Goal: Task Accomplishment & Management: Manage account settings

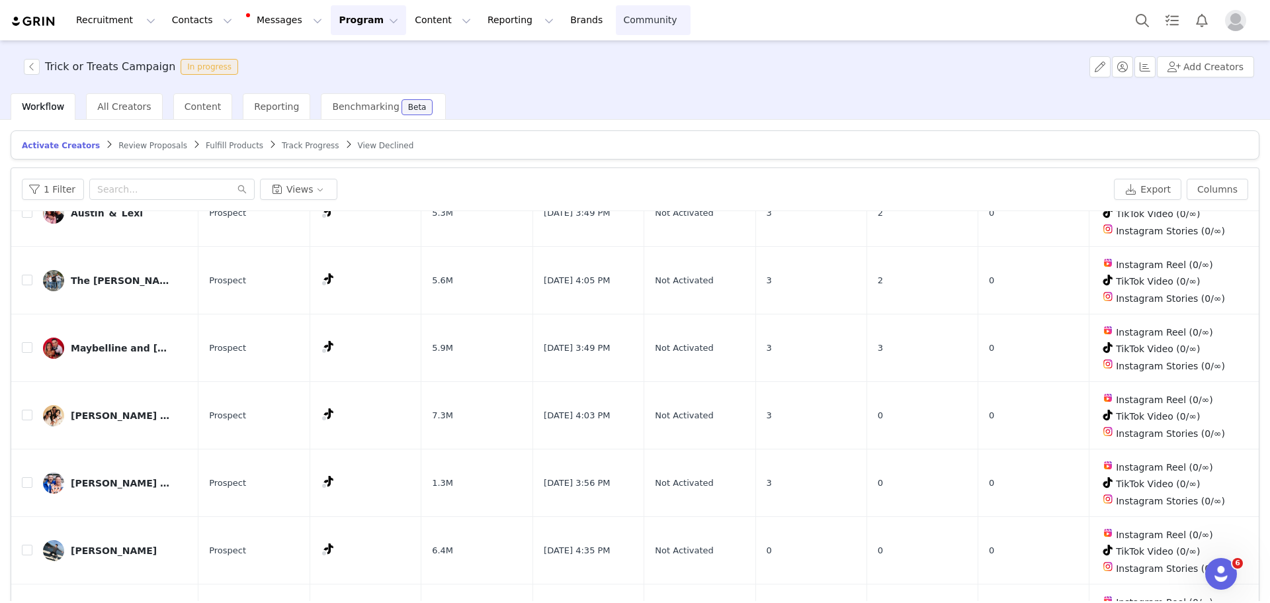
scroll to position [801, 0]
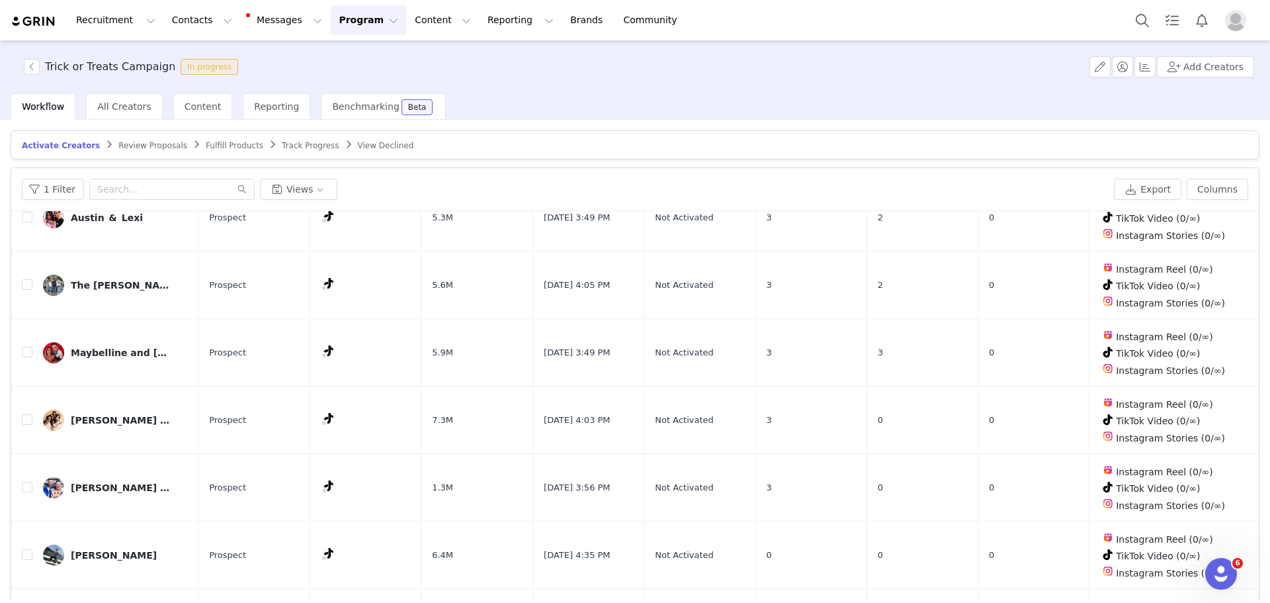
click at [132, 142] on span "Review Proposals" at bounding box center [152, 145] width 69 height 9
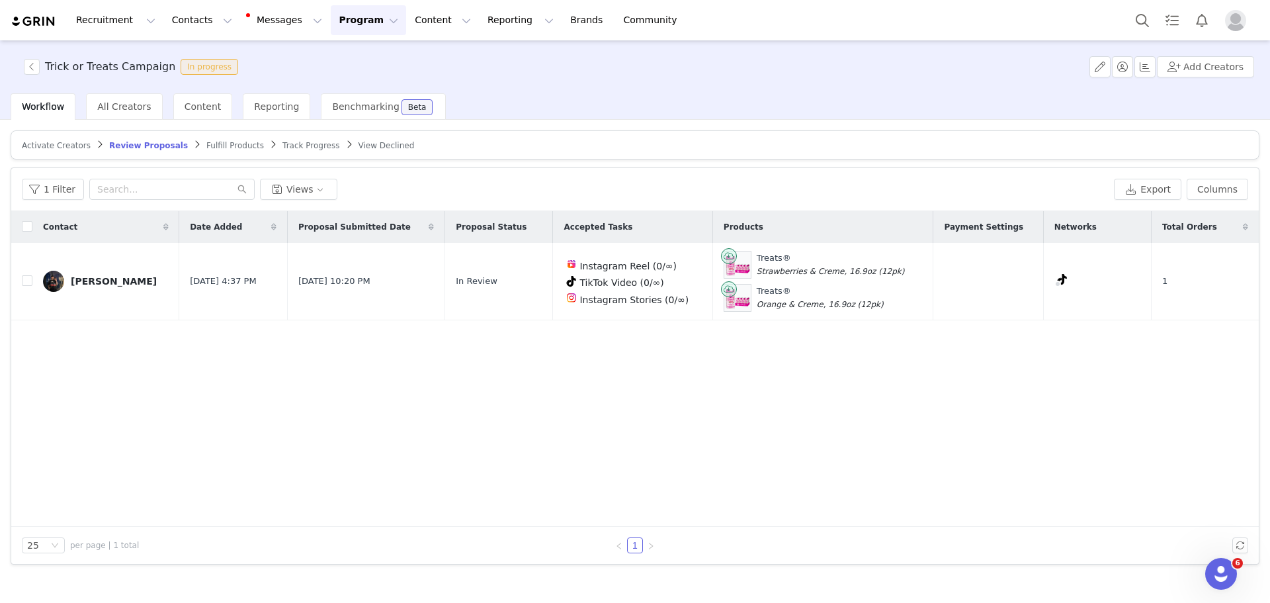
click at [50, 153] on article "Activate Creators Review Proposals Fulfill Products Track Progress View Declined" at bounding box center [635, 144] width 1249 height 29
click at [48, 143] on span "Activate Creators" at bounding box center [56, 145] width 69 height 9
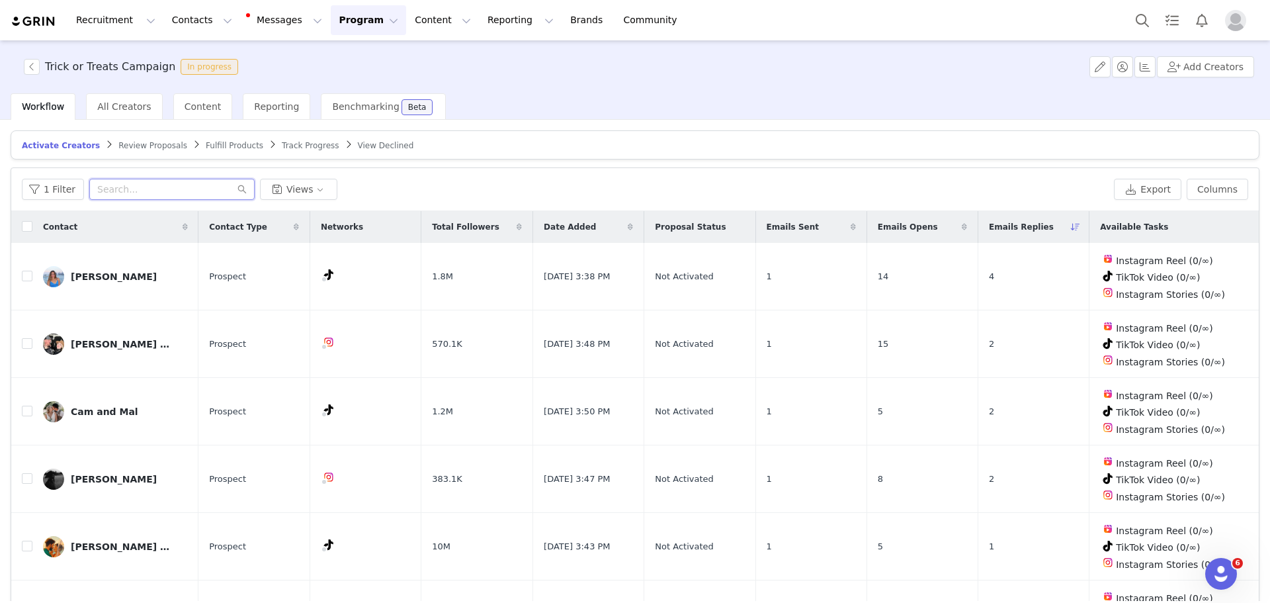
click at [118, 189] on input "text" at bounding box center [171, 189] width 165 height 21
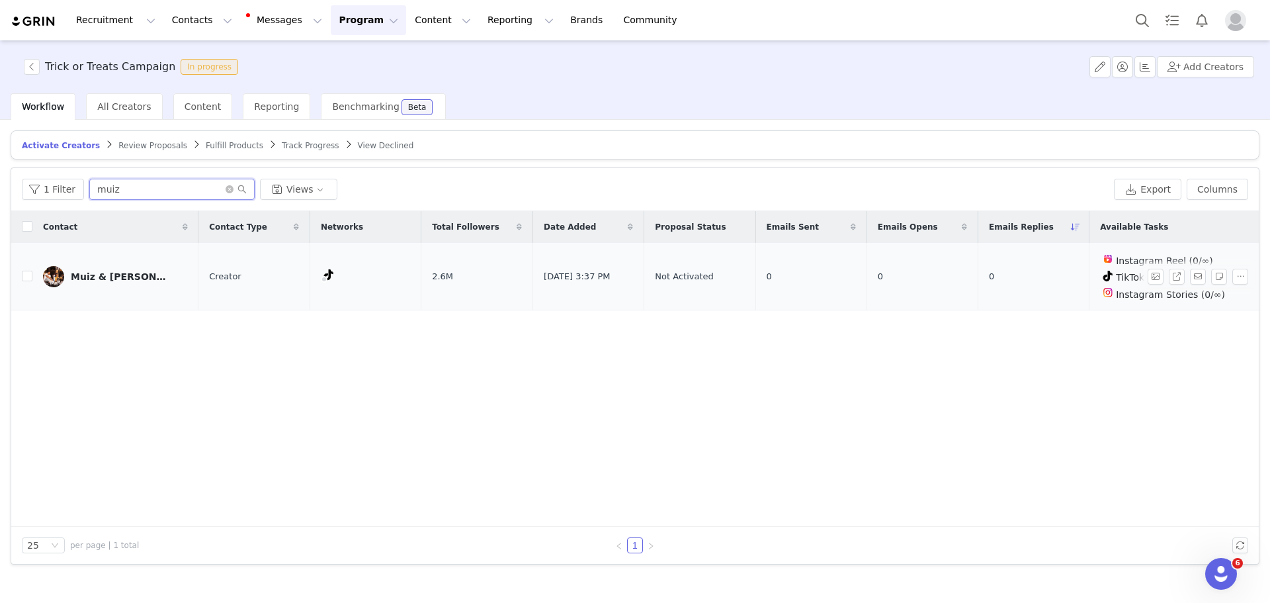
type input "muiz"
click at [91, 266] on link "Muiz & [PERSON_NAME]" at bounding box center [115, 276] width 145 height 21
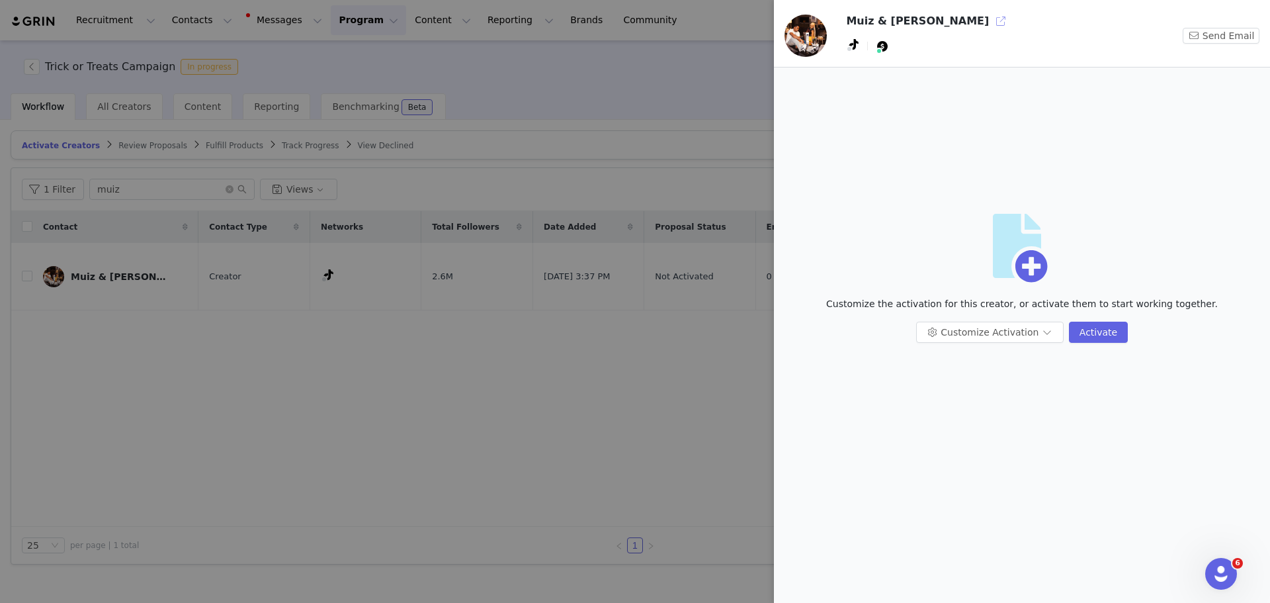
click at [990, 20] on button "button" at bounding box center [1000, 21] width 21 height 21
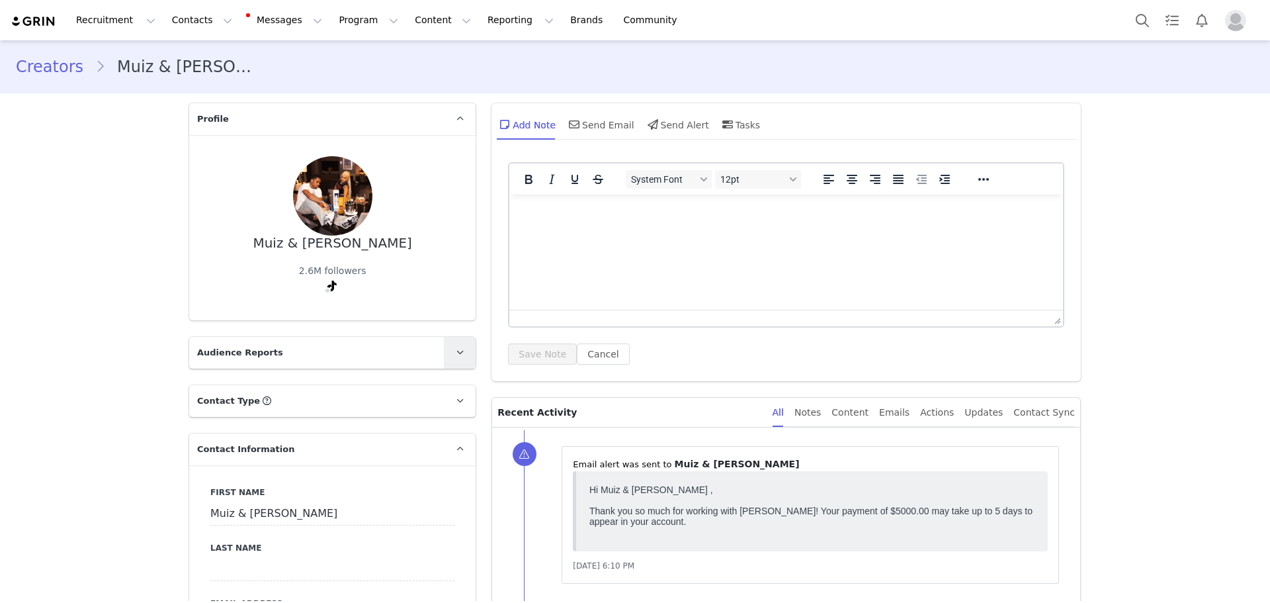
click at [456, 354] on icon at bounding box center [459, 352] width 7 height 9
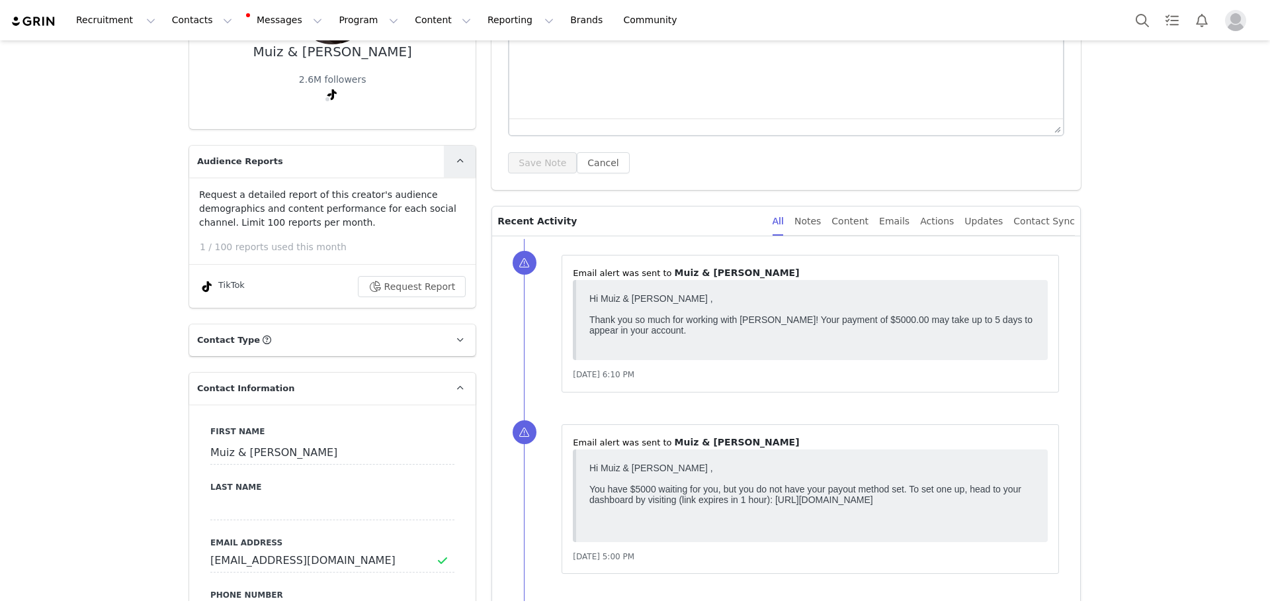
scroll to position [198, 0]
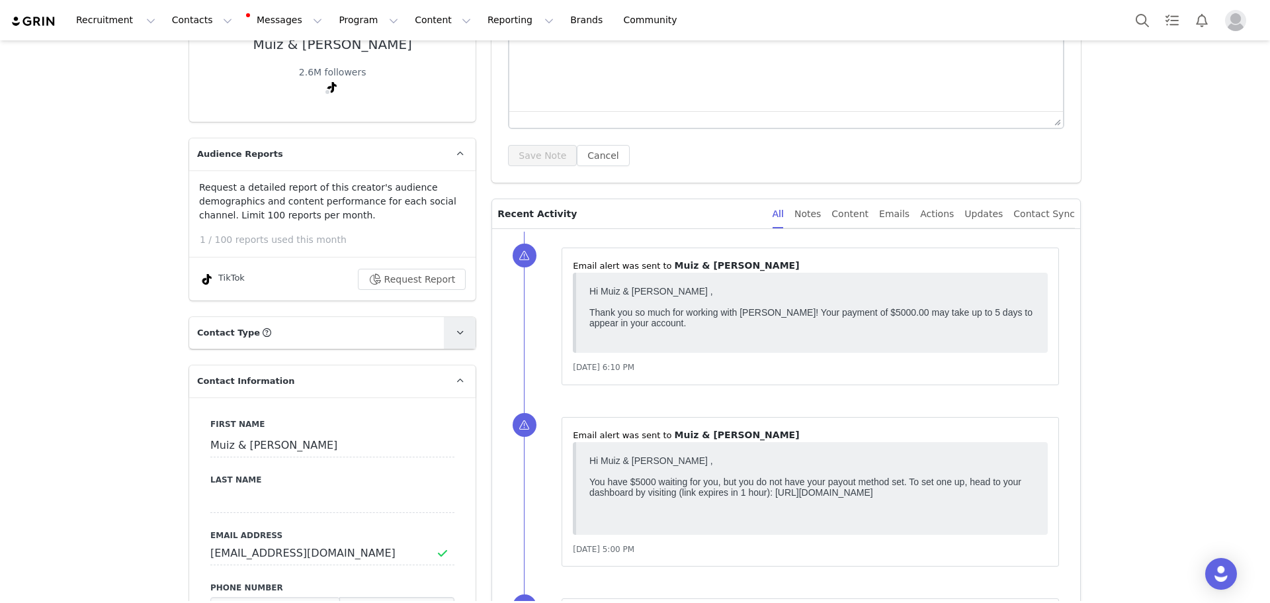
click at [456, 333] on icon at bounding box center [459, 332] width 7 height 9
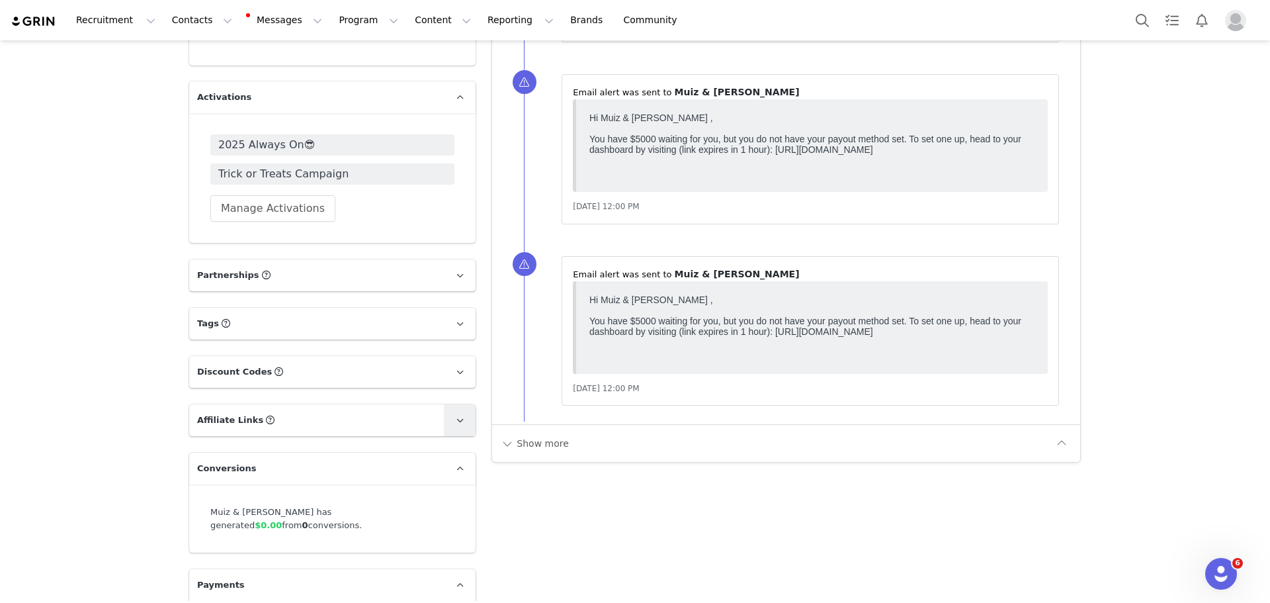
scroll to position [1852, 0]
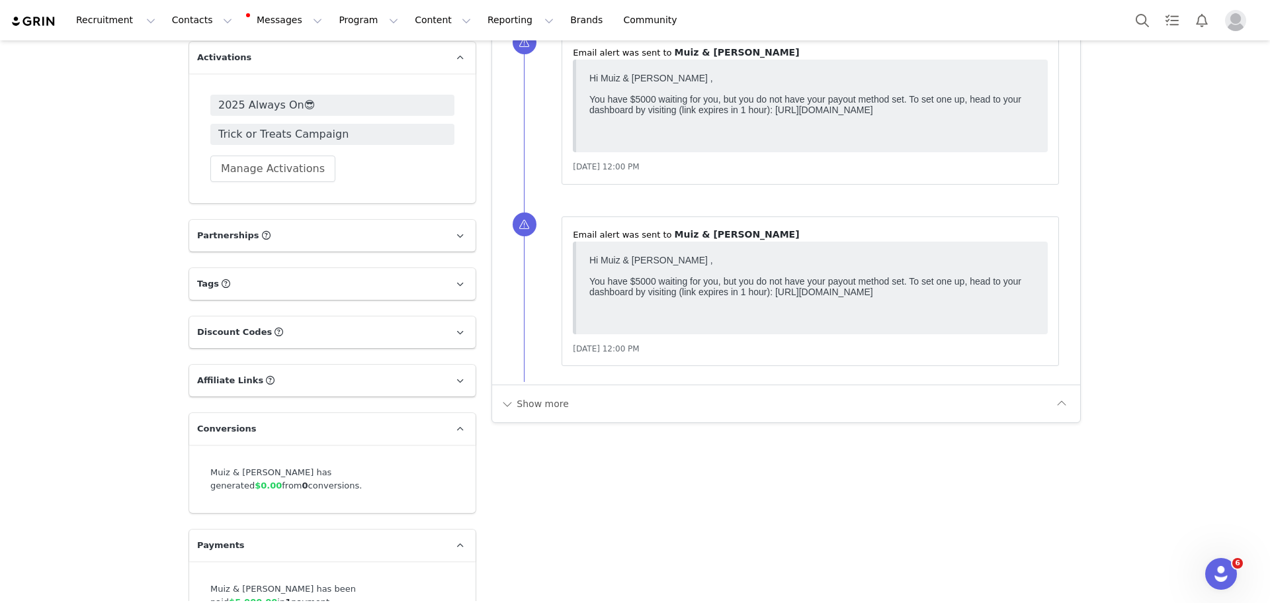
click at [433, 364] on p "Affiliate Links Affiliate links associated with this Creator" at bounding box center [316, 380] width 255 height 32
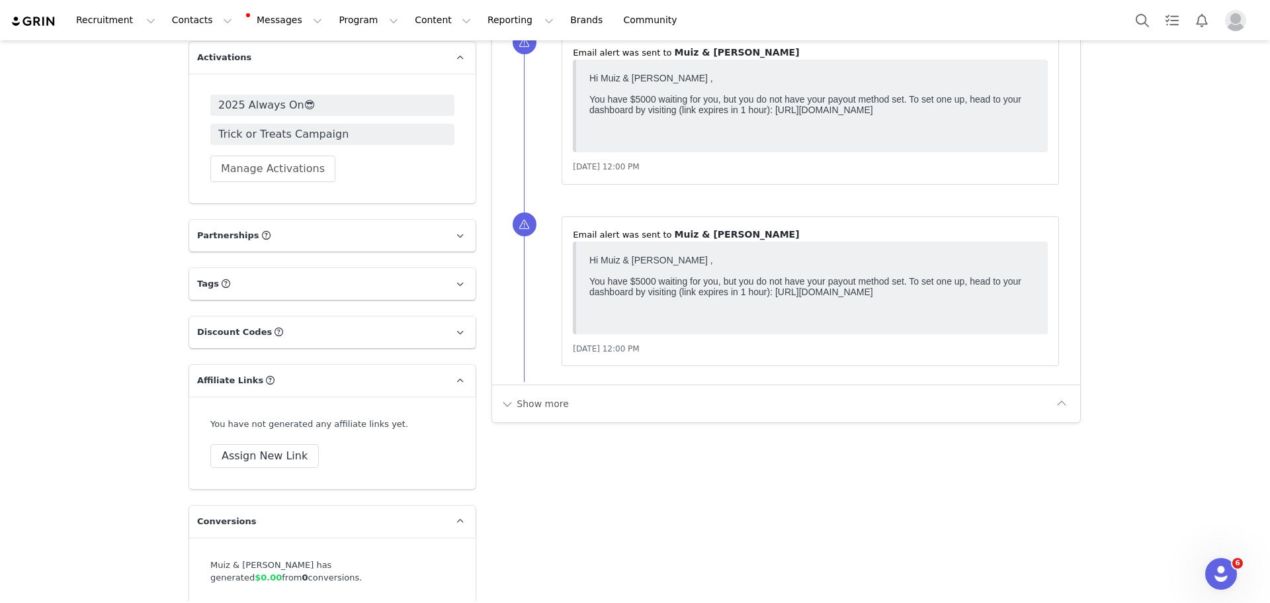
click at [433, 364] on p "Affiliate Links Affiliate links associated with this Creator" at bounding box center [316, 380] width 255 height 32
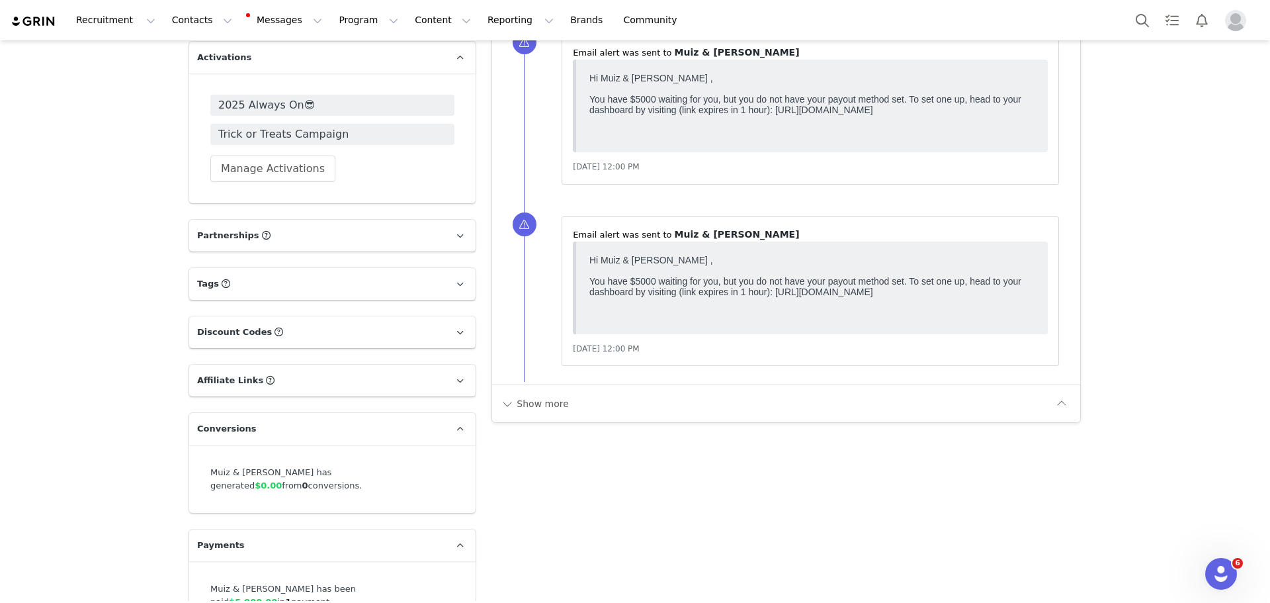
click at [402, 220] on p "Partnerships The partnerships..." at bounding box center [316, 236] width 255 height 32
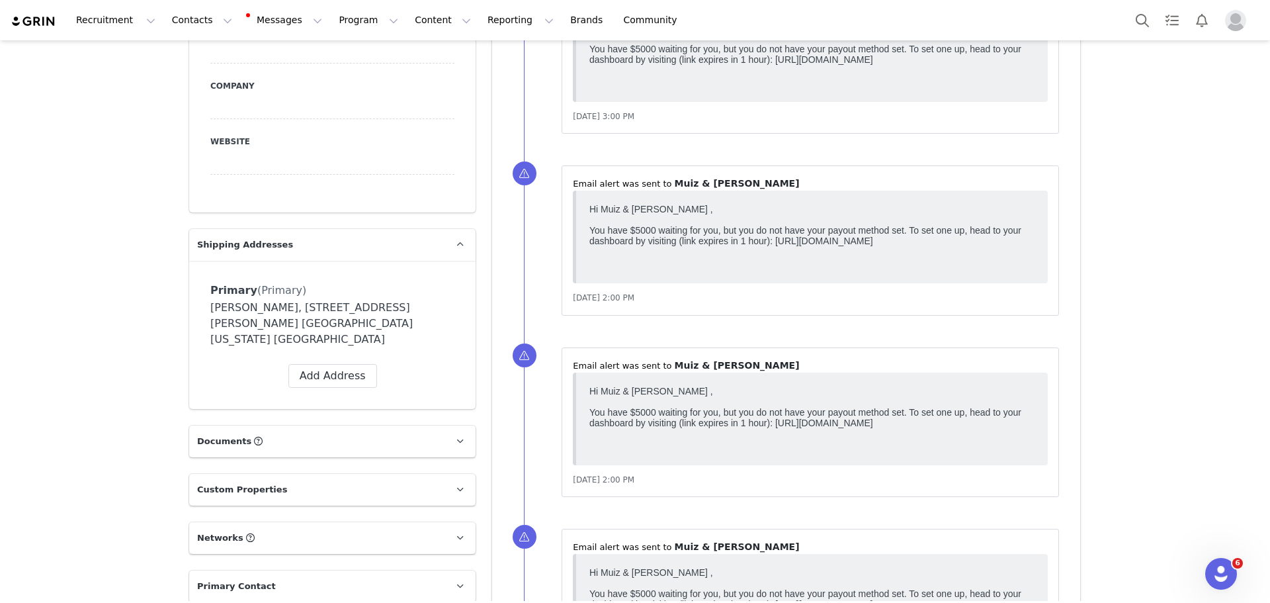
scroll to position [1918, 0]
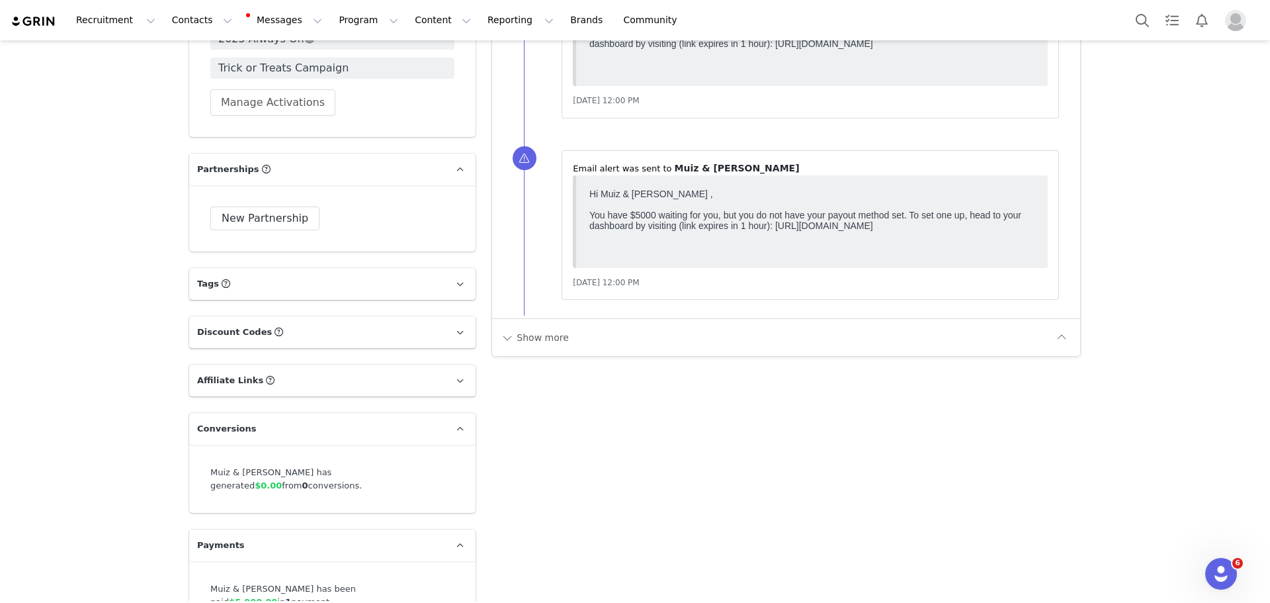
click at [429, 153] on p "Partnerships The partnerships..." at bounding box center [316, 169] width 255 height 32
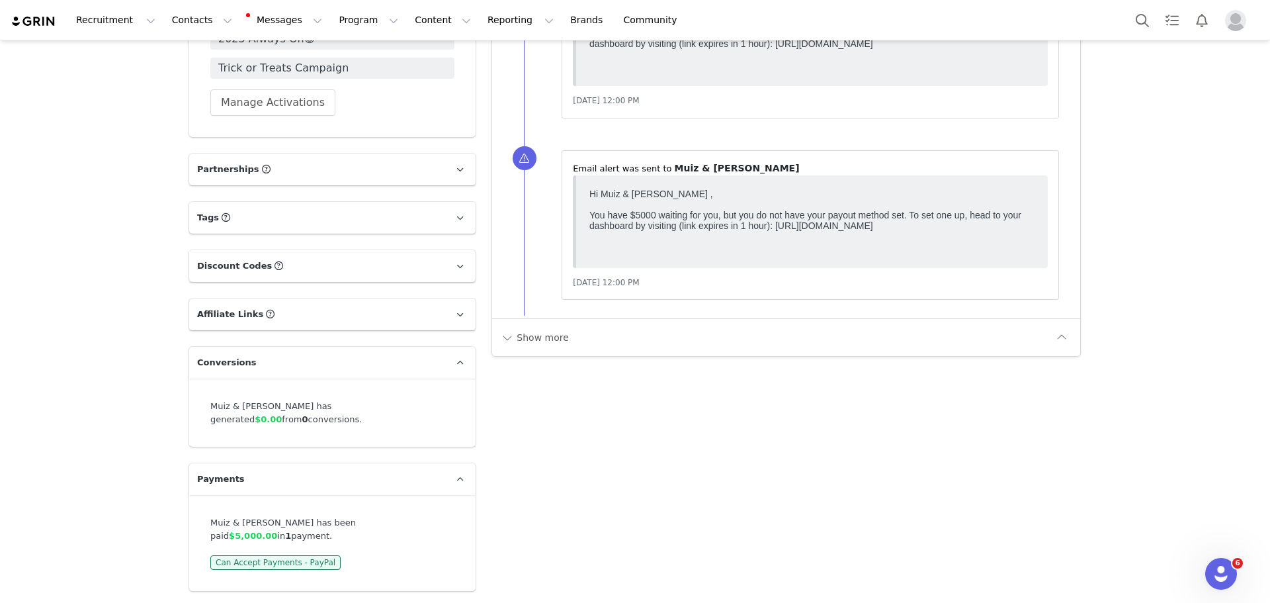
scroll to position [1852, 0]
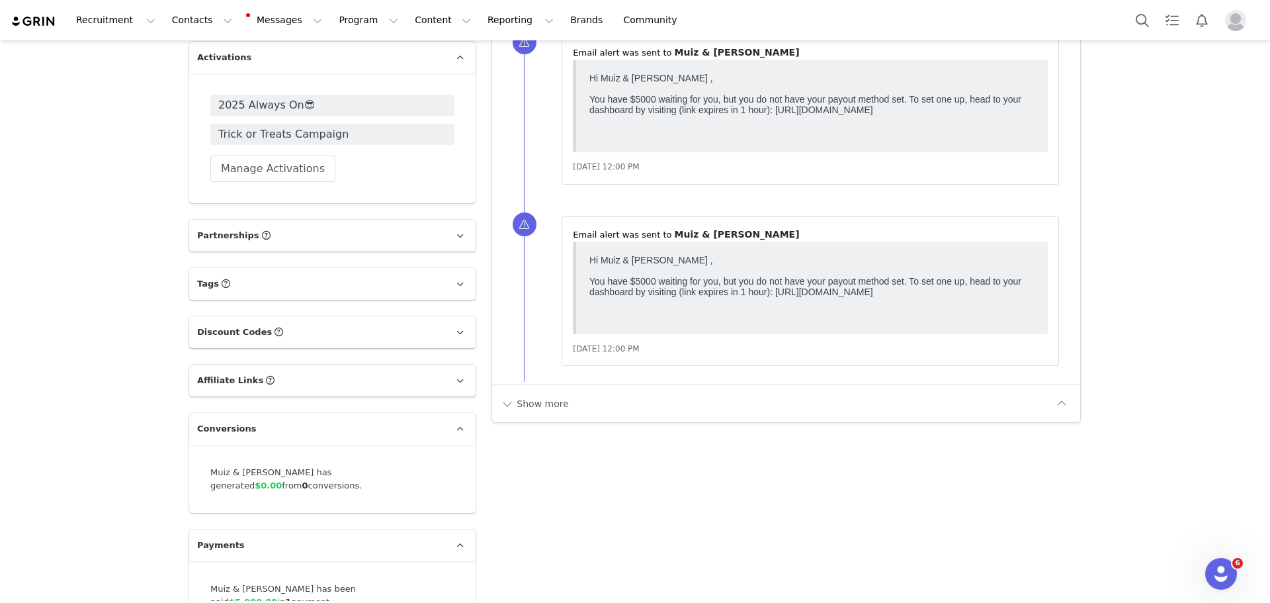
click at [417, 413] on p "Conversions" at bounding box center [316, 429] width 255 height 32
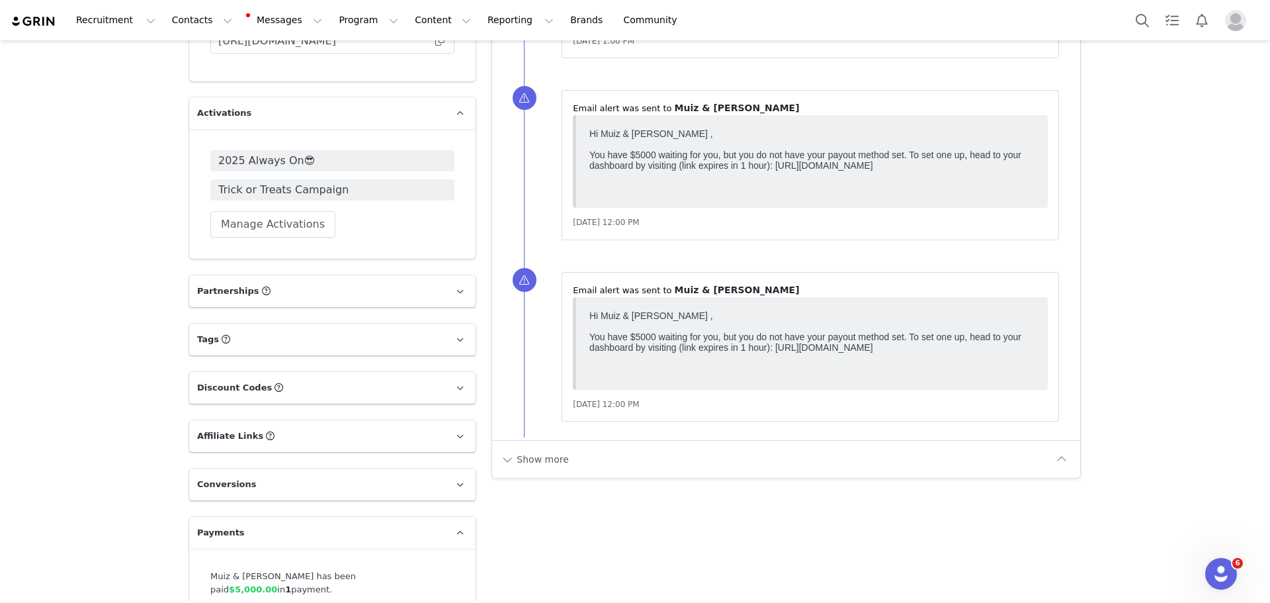
click at [421, 517] on p "Payments" at bounding box center [316, 533] width 255 height 32
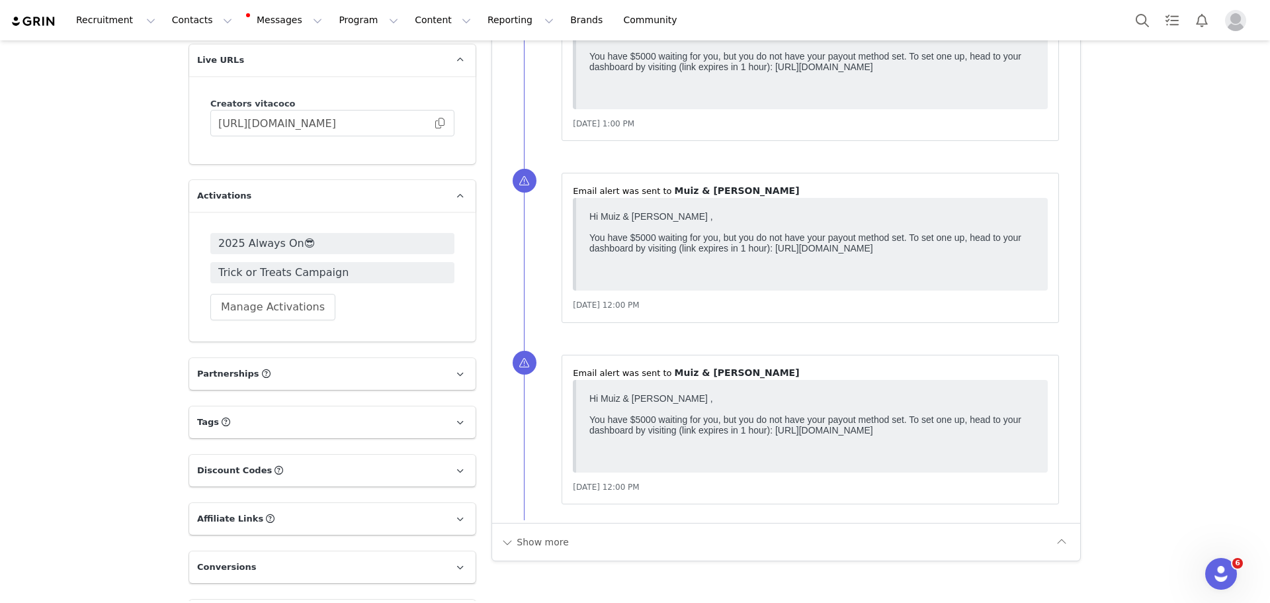
click at [405, 599] on p "Payments" at bounding box center [316, 615] width 255 height 32
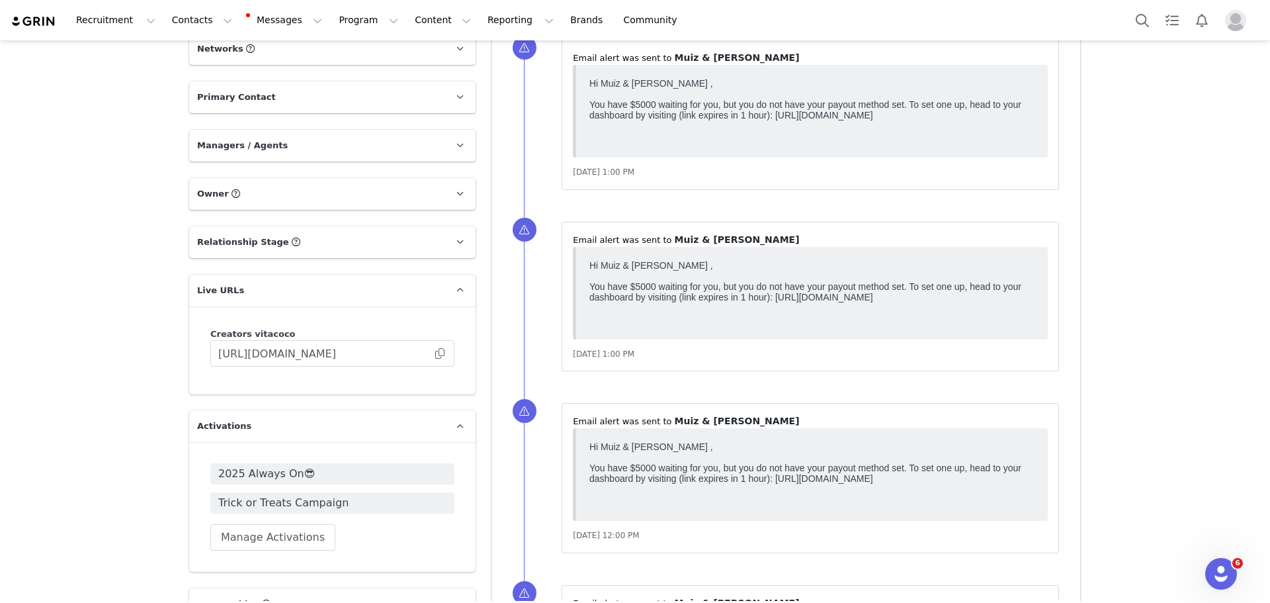
scroll to position [1465, 0]
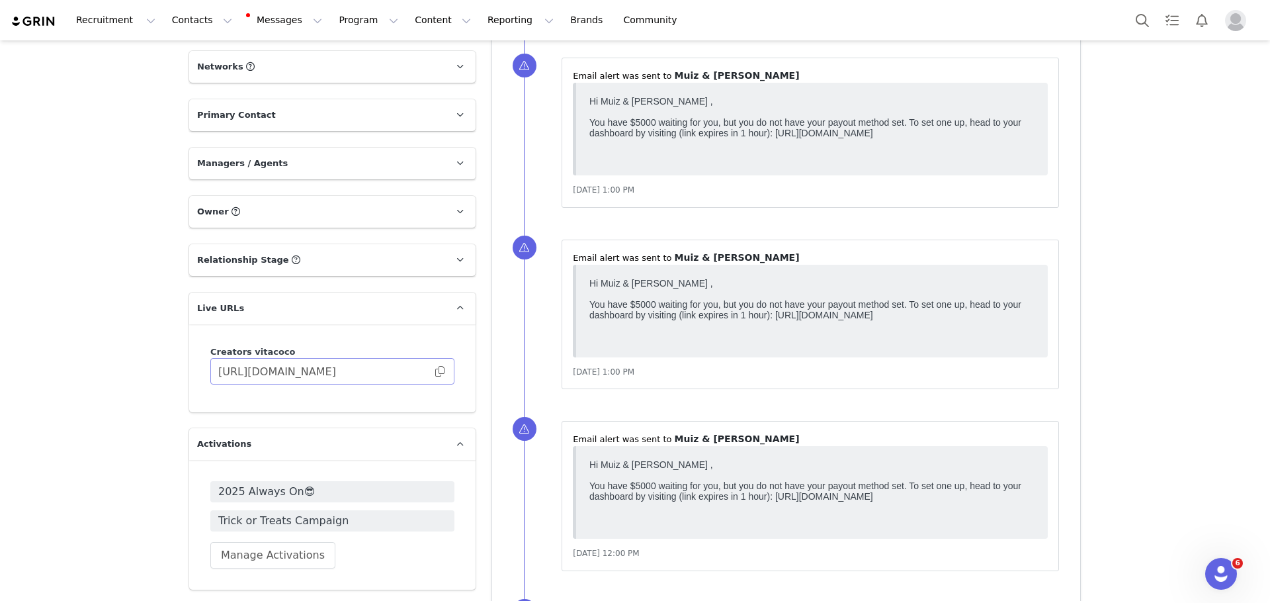
click at [438, 371] on span at bounding box center [439, 371] width 13 height 0
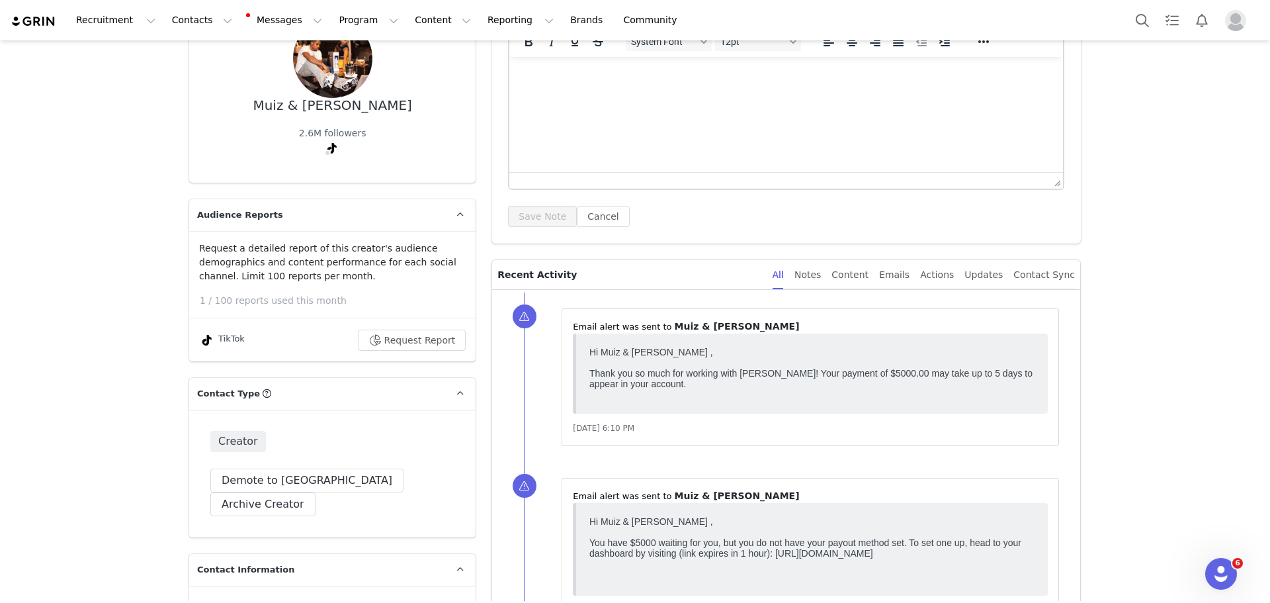
scroll to position [0, 0]
